Goal: Task Accomplishment & Management: Manage account settings

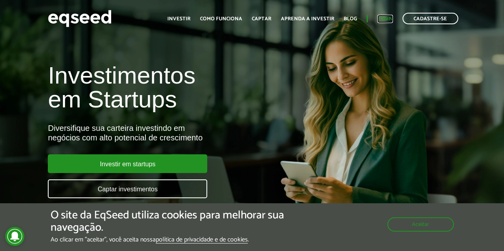
click at [387, 21] on link "Login" at bounding box center [385, 18] width 16 height 5
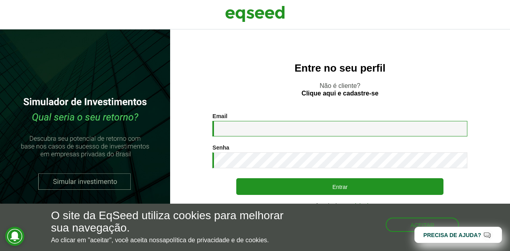
click at [298, 119] on div "Email * Digite seu endereço de e-mail." at bounding box center [339, 125] width 255 height 24
type input "**********"
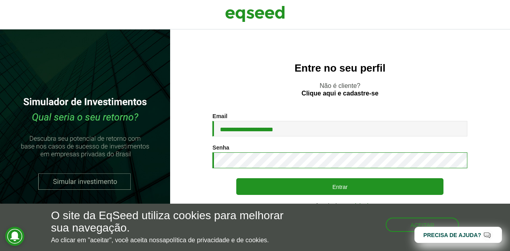
click at [236, 178] on button "Entrar" at bounding box center [339, 186] width 207 height 17
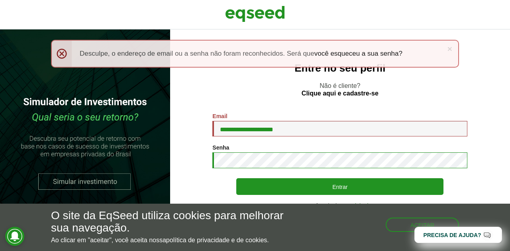
click at [236, 178] on button "Entrar" at bounding box center [339, 186] width 207 height 17
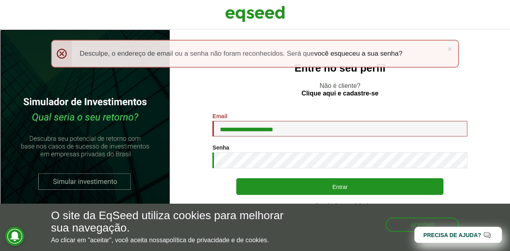
click at [110, 177] on link at bounding box center [85, 140] width 170 height 222
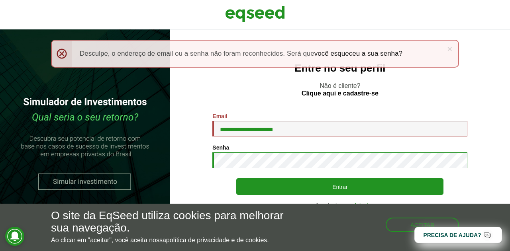
click at [236, 178] on button "Entrar" at bounding box center [339, 186] width 207 height 17
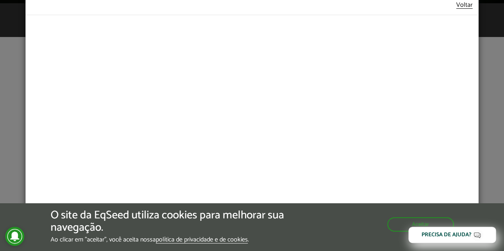
scroll to position [239, 0]
click at [391, 223] on button "Aceitar" at bounding box center [420, 225] width 67 height 14
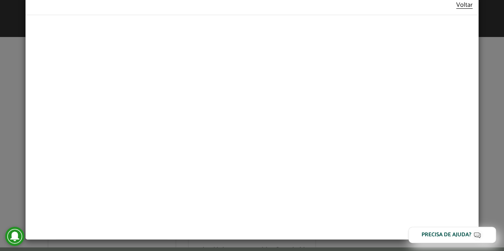
scroll to position [279, 0]
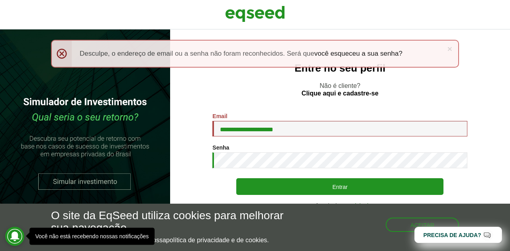
click at [482, 175] on section "**********" at bounding box center [340, 165] width 308 height 105
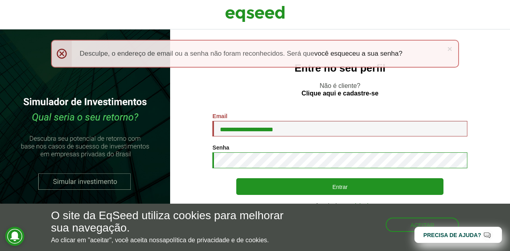
click at [236, 178] on button "Entrar" at bounding box center [339, 186] width 207 height 17
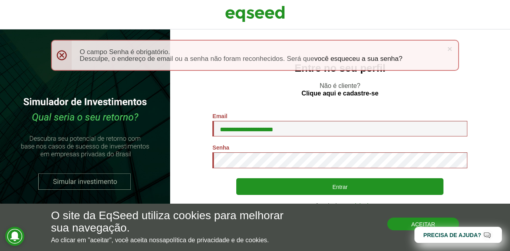
click at [398, 220] on button "Aceitar" at bounding box center [423, 224] width 72 height 13
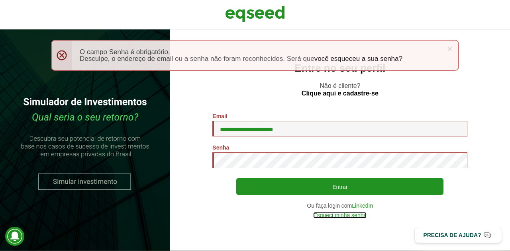
click at [358, 217] on link "Esqueci minha senha" at bounding box center [339, 216] width 53 height 6
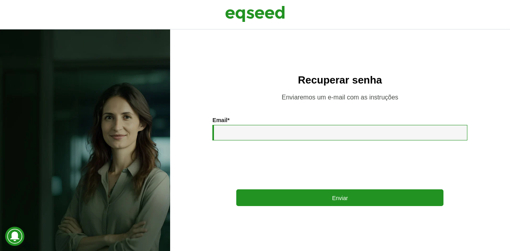
click at [283, 133] on input "Email *" at bounding box center [339, 133] width 255 height 16
type input "**********"
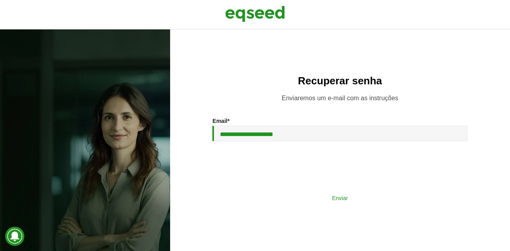
click at [297, 196] on button "Enviar" at bounding box center [339, 197] width 207 height 15
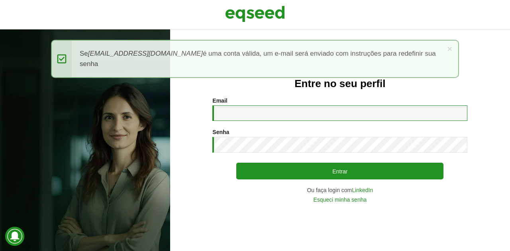
click at [256, 106] on input "Email *" at bounding box center [339, 114] width 255 height 16
type input "*"
type input "**********"
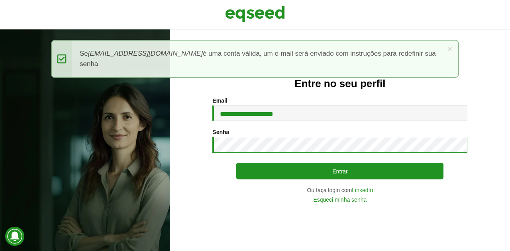
click at [236, 163] on button "Entrar" at bounding box center [339, 171] width 207 height 17
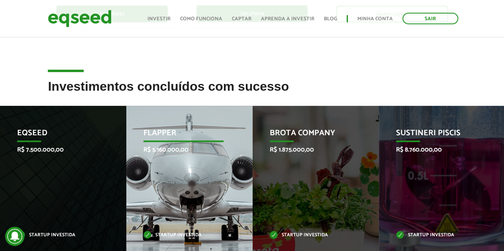
scroll to position [319, 0]
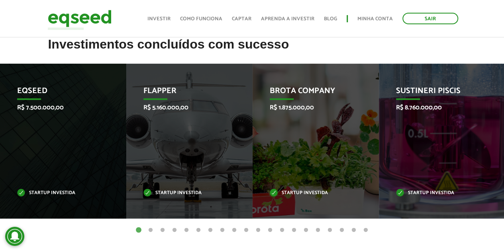
click at [151, 231] on button "2" at bounding box center [151, 231] width 8 height 8
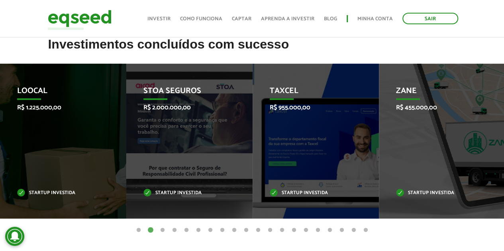
click at [163, 230] on button "3" at bounding box center [163, 231] width 8 height 8
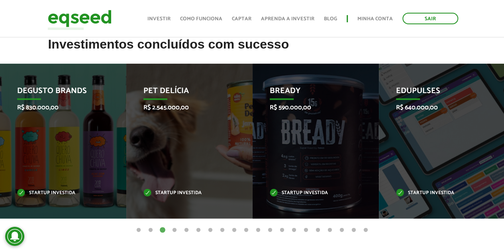
click at [175, 229] on button "4" at bounding box center [175, 231] width 8 height 8
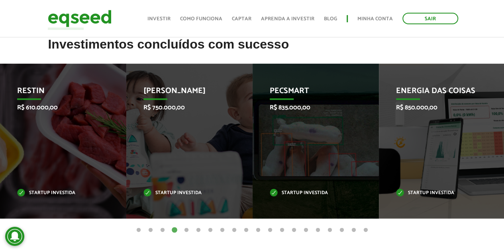
click at [187, 229] on button "5" at bounding box center [186, 231] width 8 height 8
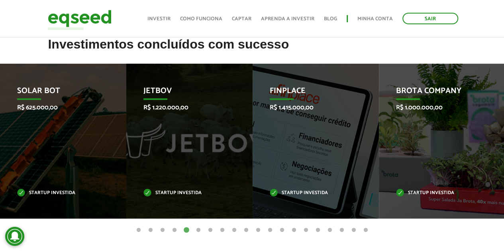
click at [198, 231] on button "6" at bounding box center [198, 231] width 8 height 8
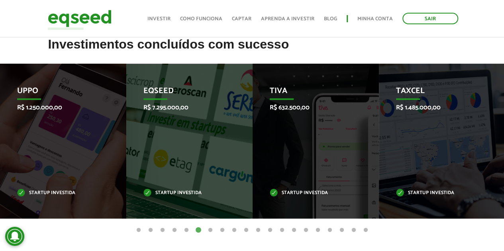
click at [208, 229] on button "7" at bounding box center [210, 231] width 8 height 8
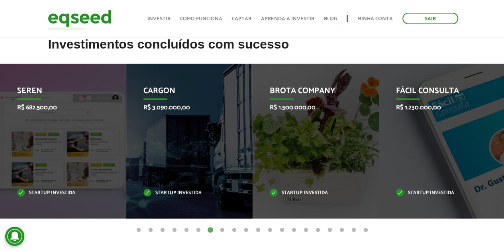
click at [220, 230] on button "8" at bounding box center [222, 231] width 8 height 8
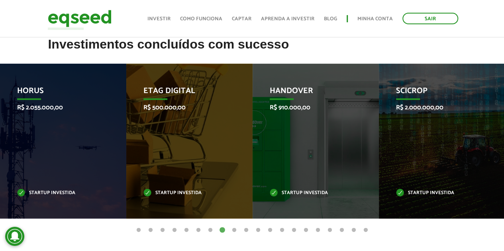
click at [234, 231] on button "9" at bounding box center [234, 231] width 8 height 8
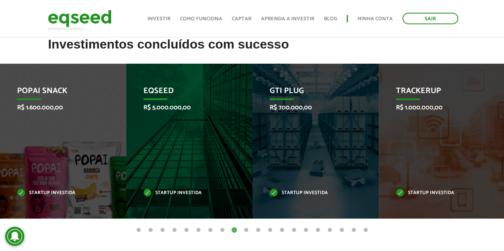
click at [245, 231] on button "10" at bounding box center [246, 231] width 8 height 8
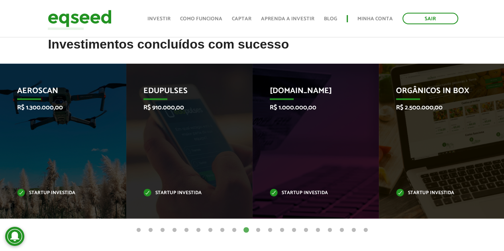
click at [257, 231] on button "11" at bounding box center [258, 231] width 8 height 8
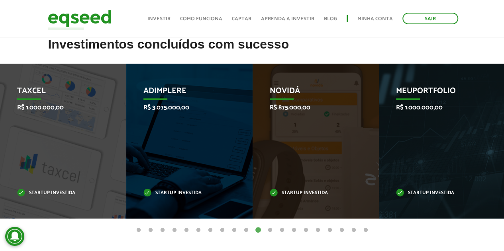
click at [271, 229] on button "12" at bounding box center [270, 231] width 8 height 8
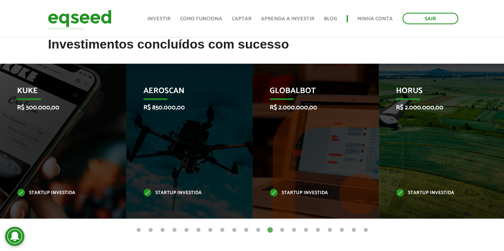
click at [281, 229] on button "13" at bounding box center [282, 231] width 8 height 8
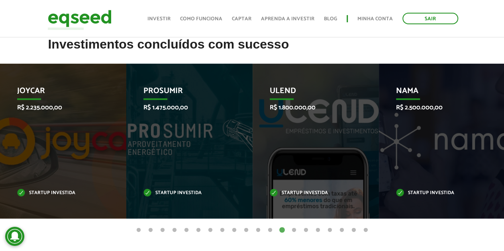
click at [295, 229] on button "14" at bounding box center [294, 231] width 8 height 8
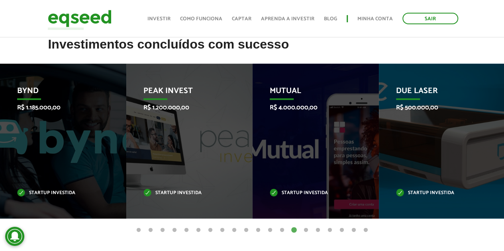
click at [306, 227] on button "15" at bounding box center [306, 231] width 8 height 8
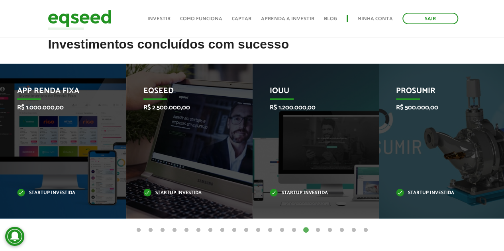
click at [317, 227] on button "16" at bounding box center [318, 231] width 8 height 8
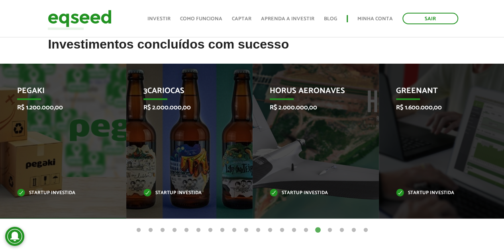
click at [329, 229] on button "17" at bounding box center [330, 231] width 8 height 8
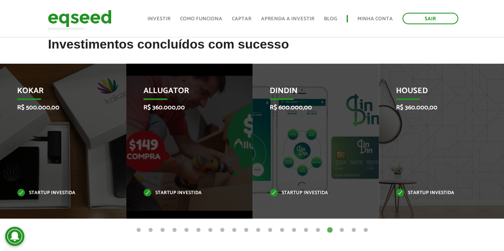
click at [340, 230] on button "18" at bounding box center [342, 231] width 8 height 8
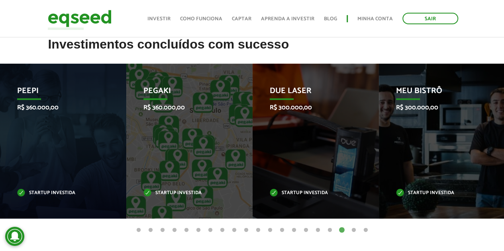
click at [352, 230] on button "19" at bounding box center [354, 231] width 8 height 8
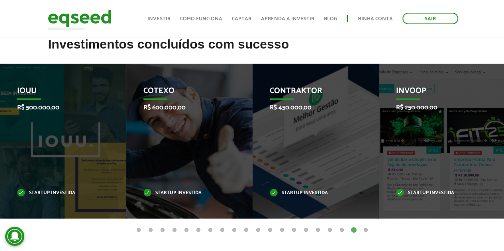
click at [366, 228] on button "20" at bounding box center [366, 231] width 8 height 8
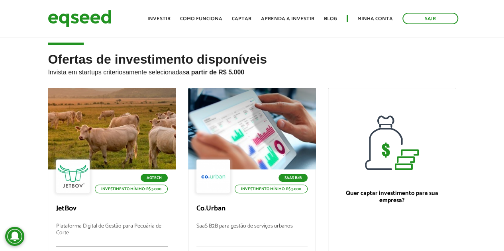
scroll to position [0, 0]
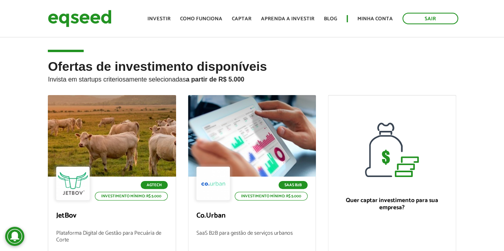
click at [372, 14] on ul "Início Investir Como funciona Captar Aprenda a investir Blog Minha conta Sair" at bounding box center [302, 19] width 319 height 12
click at [375, 16] on link "Minha conta" at bounding box center [374, 18] width 35 height 5
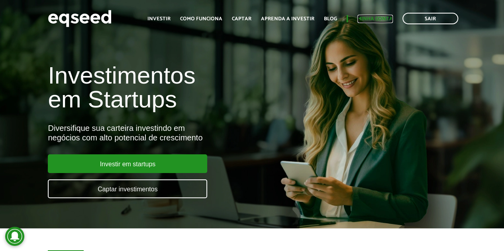
click at [379, 16] on link "Minha conta" at bounding box center [374, 18] width 35 height 5
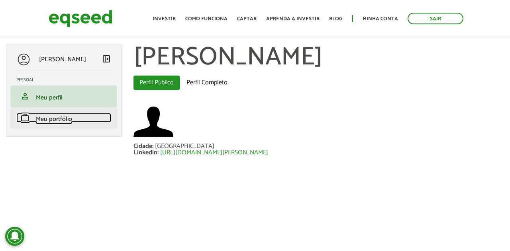
click at [59, 117] on span "Meu portfólio" at bounding box center [54, 119] width 36 height 11
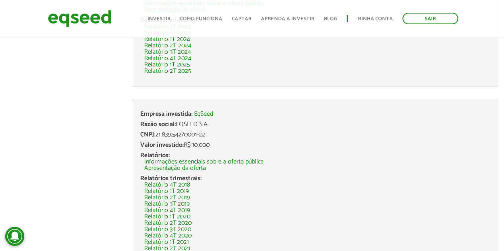
scroll to position [322, 0]
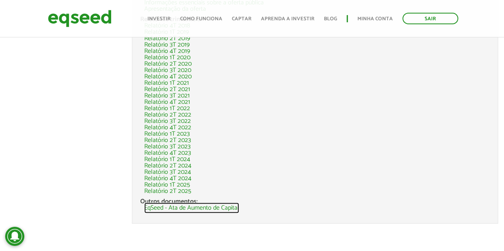
click at [194, 207] on link "EqSeed - Ata de Aumento de Capital" at bounding box center [191, 208] width 95 height 6
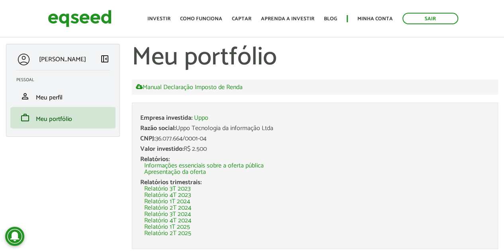
scroll to position [0, 0]
click at [173, 233] on link "Relatório 2T 2025" at bounding box center [167, 234] width 47 height 6
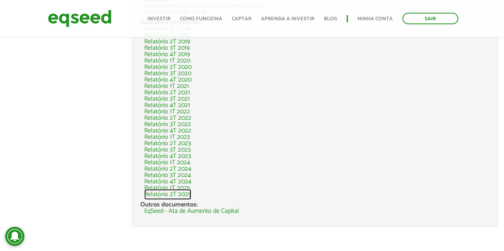
click at [169, 195] on link "Relatório 2T 2025" at bounding box center [167, 195] width 47 height 6
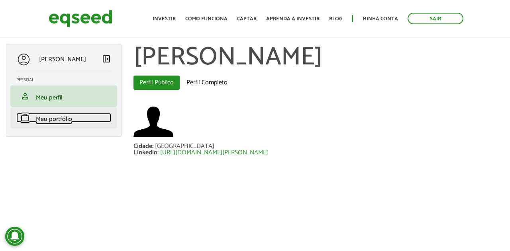
click at [48, 120] on span "Meu portfólio" at bounding box center [54, 119] width 36 height 11
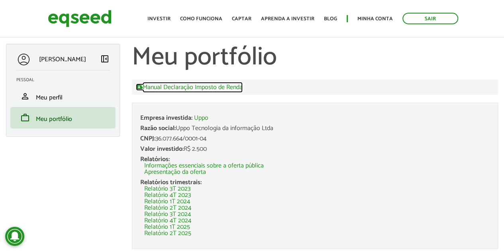
click at [186, 90] on link "Manual Declaração Imposto de Renda" at bounding box center [189, 87] width 107 height 7
click at [61, 59] on p "[PERSON_NAME]" at bounding box center [62, 60] width 47 height 8
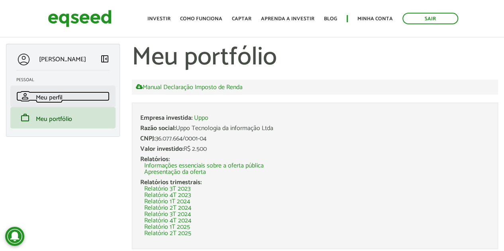
click at [42, 97] on span "Meu perfil" at bounding box center [49, 97] width 27 height 11
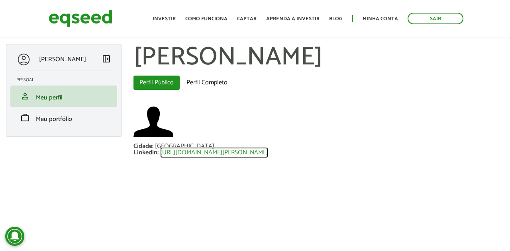
click at [210, 155] on link "[URL][DOMAIN_NAME][PERSON_NAME]" at bounding box center [214, 153] width 108 height 6
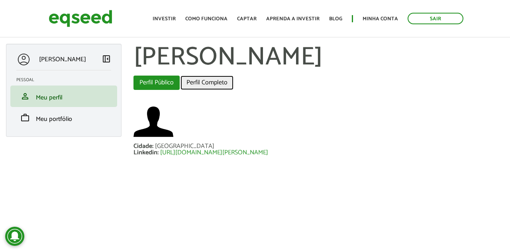
click at [213, 78] on link "Perfil Completo" at bounding box center [206, 83] width 53 height 14
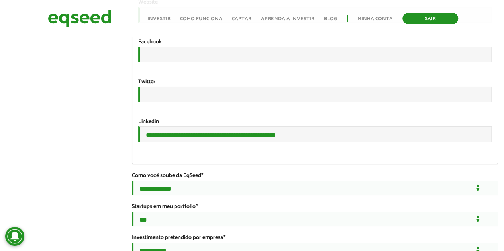
scroll to position [1202, 0]
